Goal: Task Accomplishment & Management: Complete application form

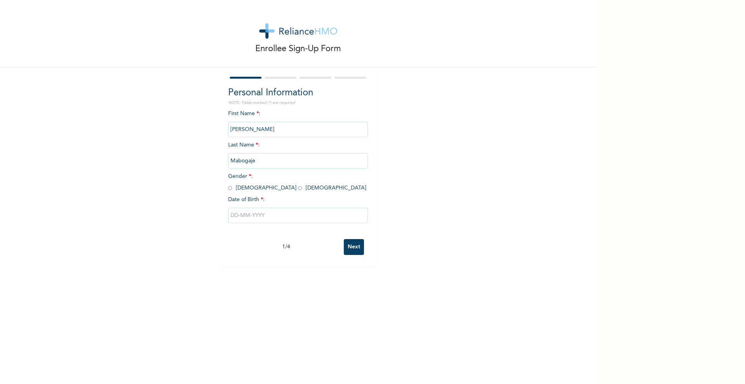
click at [232, 185] on input "radio" at bounding box center [230, 188] width 4 height 7
radio input "true"
click at [260, 208] on input "text" at bounding box center [298, 216] width 140 height 16
select select "9"
click at [323, 239] on select "2025 2024 2023 2022 2021 2020 2019 2018 2017 2016 2015 2014 2013 2012 2011 2010…" at bounding box center [320, 247] width 27 height 16
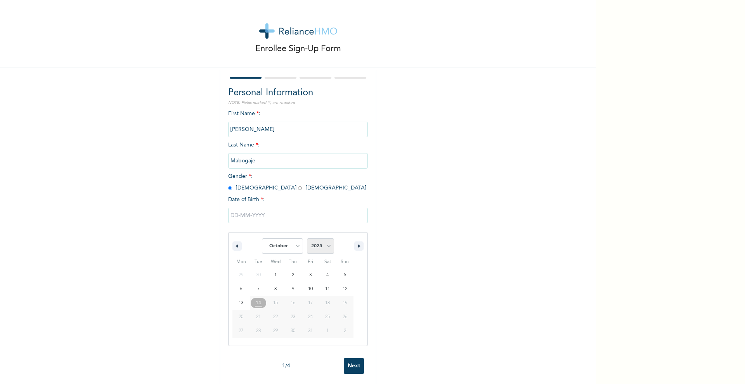
select select "1997"
click at [307, 239] on select "2025 2024 2023 2022 2021 2020 2019 2018 2017 2016 2015 2014 2013 2012 2011 2010…" at bounding box center [320, 247] width 27 height 16
click at [293, 239] on select "January February March April May June July August September October November De…" at bounding box center [282, 247] width 41 height 16
select select "10"
click at [262, 239] on select "January February March April May June July August September October November De…" at bounding box center [282, 247] width 41 height 16
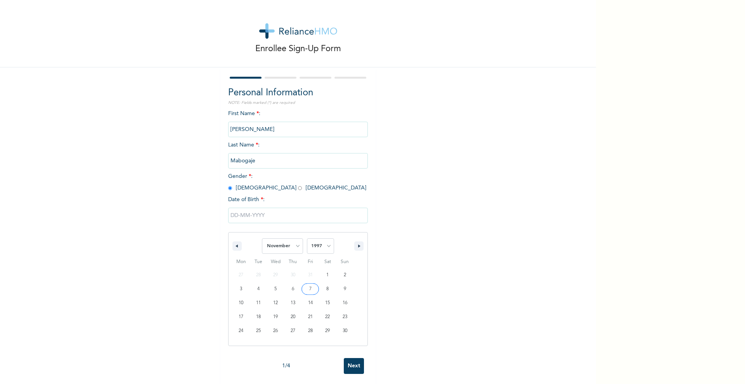
type input "[DATE]"
click at [344, 239] on input "Next" at bounding box center [354, 247] width 20 height 16
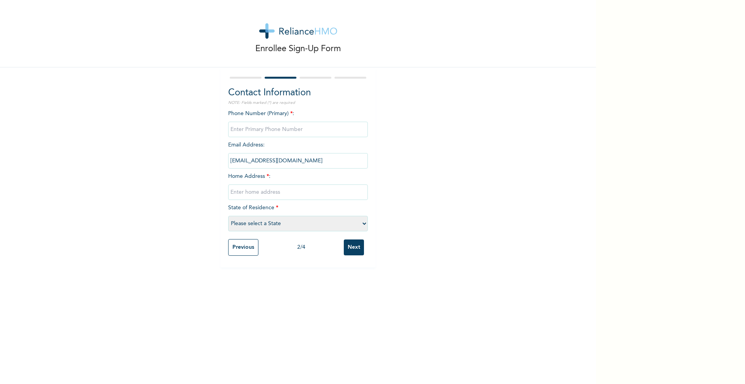
click at [308, 122] on input "phone" at bounding box center [298, 130] width 140 height 16
type input "08143819308"
click at [289, 185] on input "text" at bounding box center [298, 193] width 140 height 16
type input "1, [PERSON_NAME], [PERSON_NAME], ajah"
click at [345, 216] on select "Please select a State [PERSON_NAME] (FCT) [PERSON_NAME] Ibom [GEOGRAPHIC_DATA] …" at bounding box center [298, 224] width 140 height 16
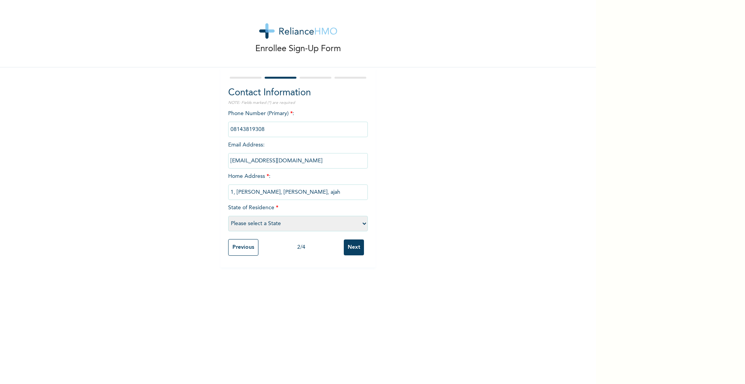
select select "25"
click at [242, 216] on select "Please select a State [PERSON_NAME] (FCT) [PERSON_NAME] Ibom [GEOGRAPHIC_DATA] …" at bounding box center [298, 224] width 140 height 16
click at [344, 240] on input "Next" at bounding box center [354, 248] width 20 height 16
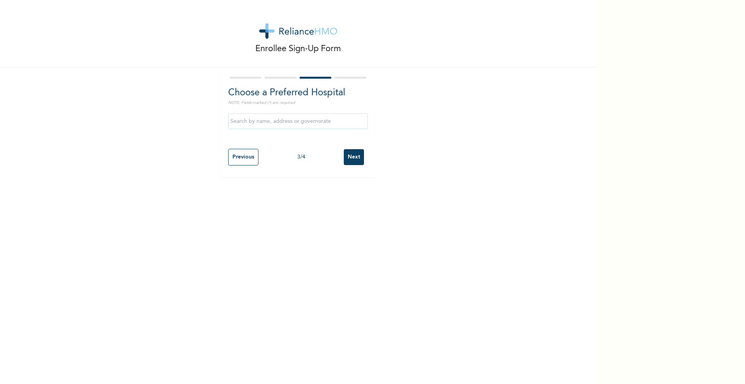
click at [344, 149] on input "Next" at bounding box center [354, 157] width 20 height 16
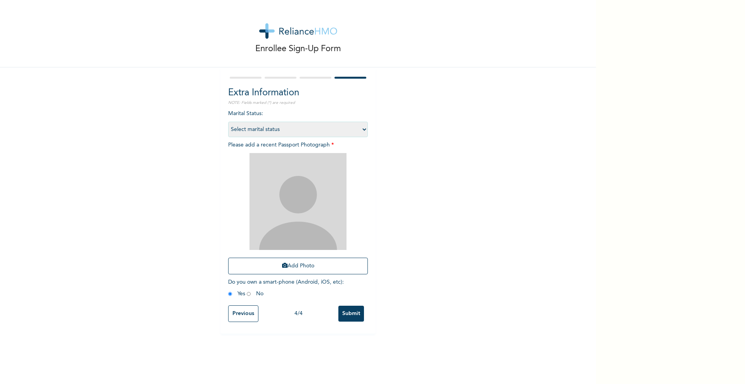
click at [341, 122] on select "Select marital status [DEMOGRAPHIC_DATA] Married [DEMOGRAPHIC_DATA] Widow/[DEMO…" at bounding box center [298, 130] width 140 height 16
select select "1"
click at [242, 122] on select "Select marital status [DEMOGRAPHIC_DATA] Married [DEMOGRAPHIC_DATA] Widow/[DEMO…" at bounding box center [298, 130] width 140 height 16
click at [296, 258] on button "Add Photo" at bounding box center [298, 266] width 140 height 17
click at [296, 204] on img at bounding box center [297, 201] width 97 height 97
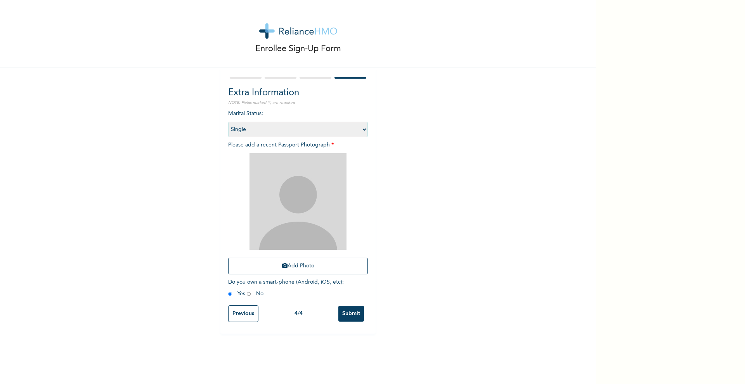
click at [268, 159] on img at bounding box center [297, 201] width 97 height 97
click at [285, 263] on icon "button" at bounding box center [284, 265] width 5 height 5
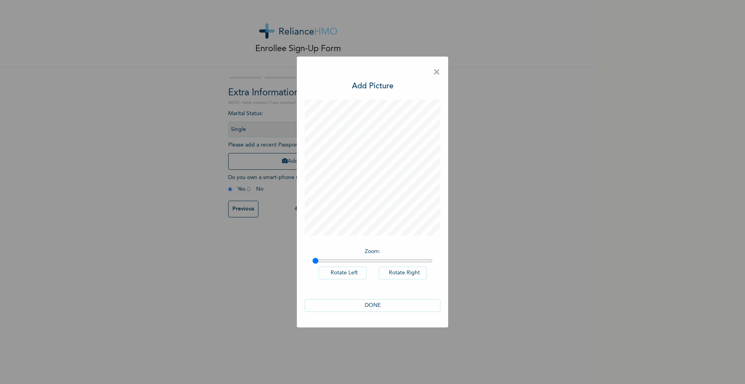
click at [364, 299] on button "DONE" at bounding box center [372, 305] width 136 height 13
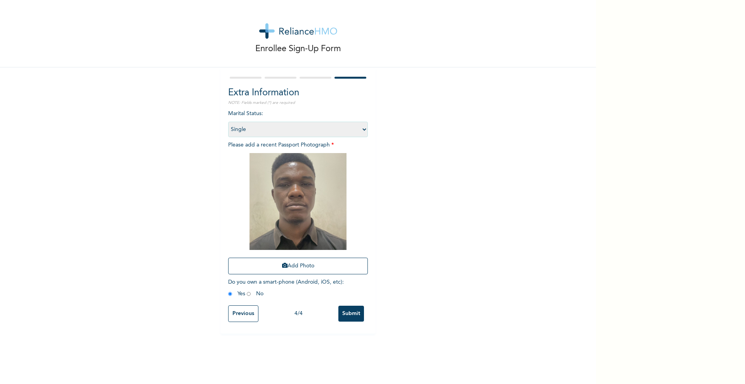
click at [338, 306] on input "Submit" at bounding box center [351, 314] width 26 height 16
